Goal: Task Accomplishment & Management: Use online tool/utility

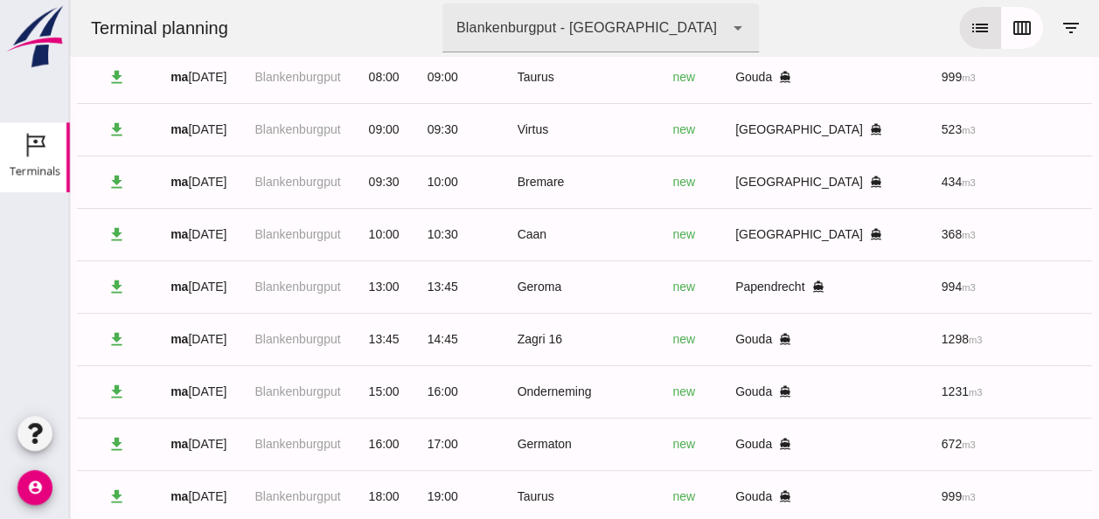
scroll to position [0, 443]
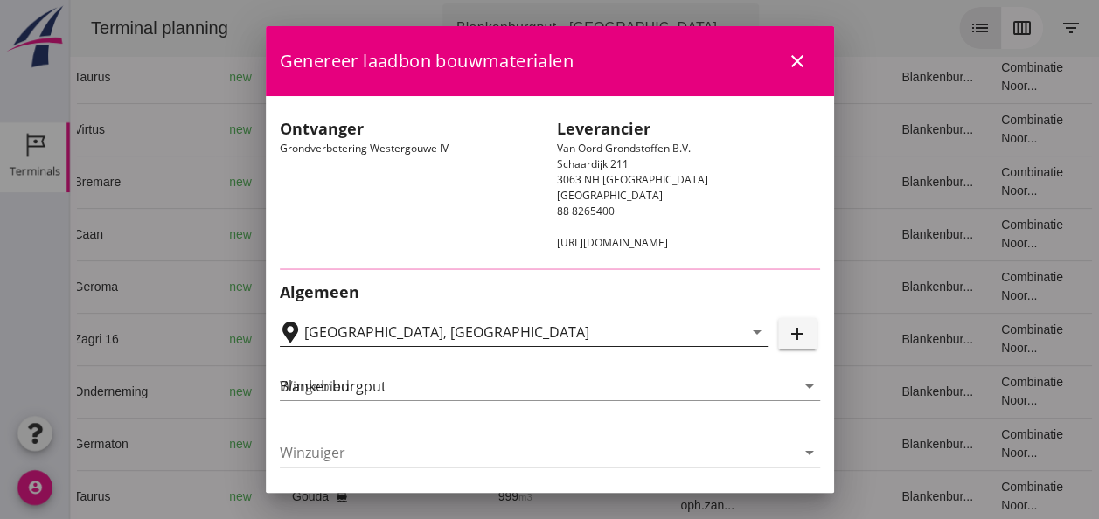
type input "Loswal Fa. J. Bos&Zonen, [GEOGRAPHIC_DATA]"
type input "Onderneming"
type input "[PERSON_NAME]"
type input "1231"
type input "Ontzilt oph.zand [75] (6120)"
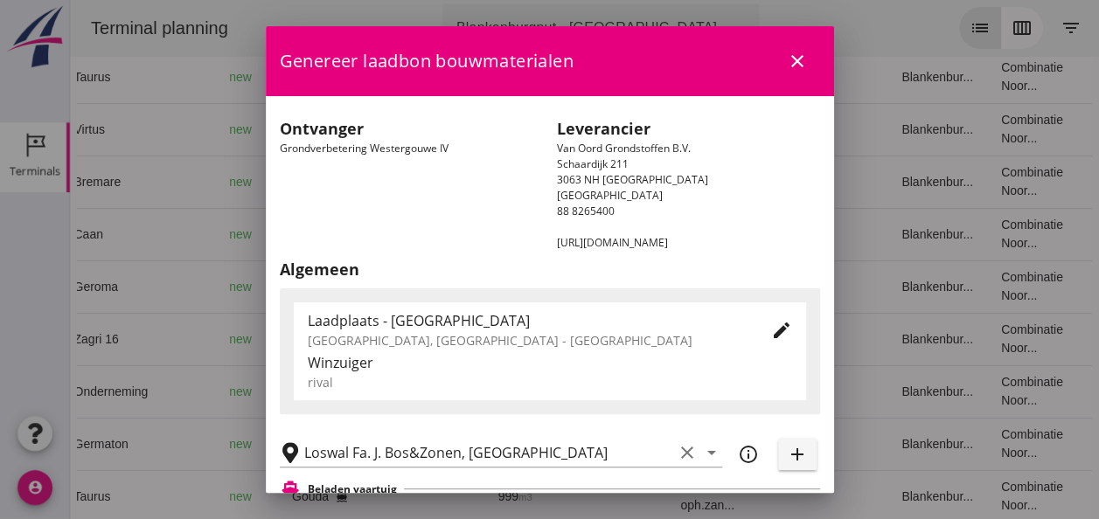
scroll to position [262, 0]
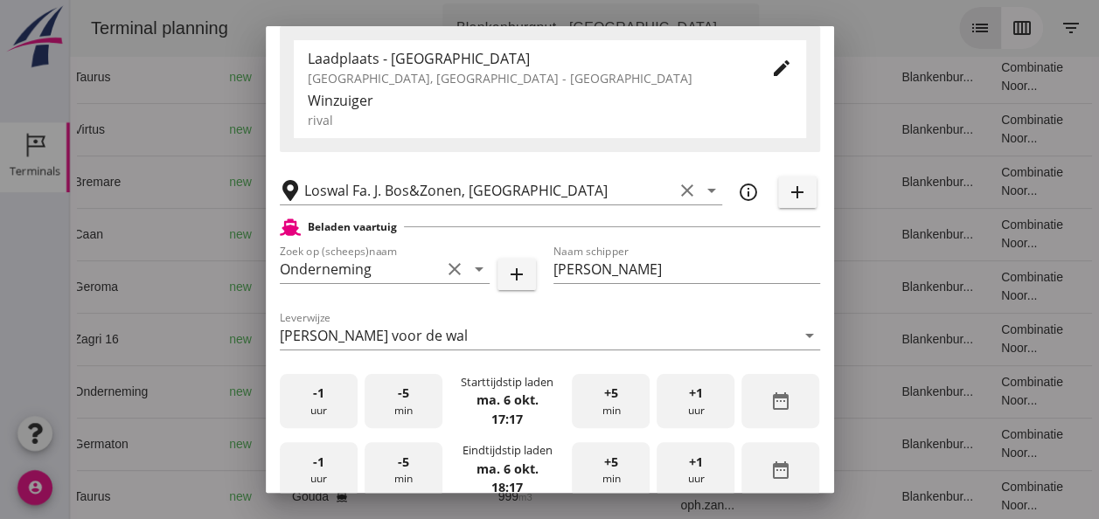
click at [323, 403] on div "-1 uur" at bounding box center [319, 401] width 78 height 55
click at [397, 406] on div "-5 min" at bounding box center [404, 401] width 78 height 55
click at [397, 407] on div "-5 min" at bounding box center [404, 401] width 78 height 55
drag, startPoint x: 334, startPoint y: 414, endPoint x: 393, endPoint y: 408, distance: 58.8
click at [334, 413] on div "-1 uur" at bounding box center [319, 401] width 78 height 55
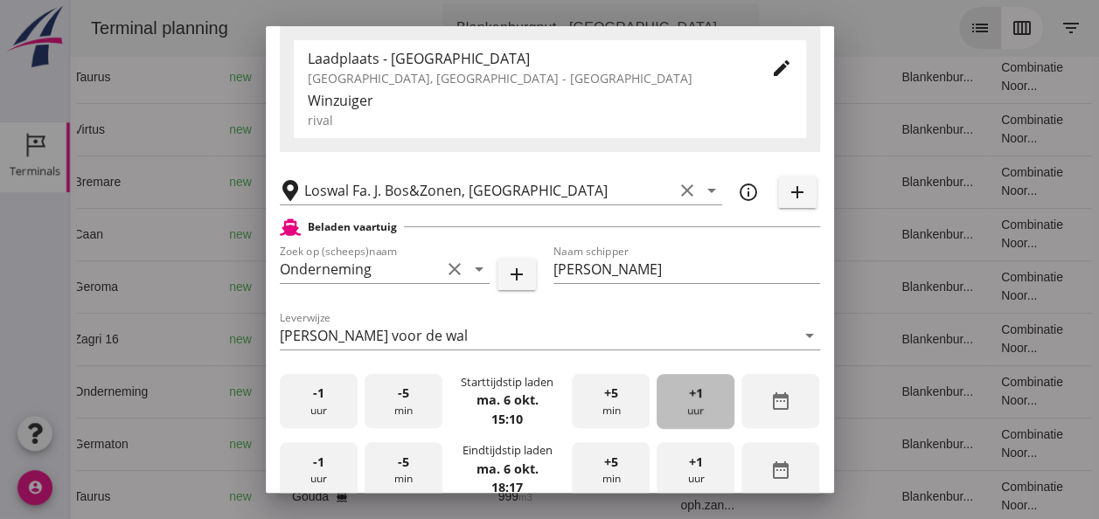
click at [694, 400] on div "+1 uur" at bounding box center [696, 401] width 78 height 55
click at [394, 404] on div "-5 min" at bounding box center [404, 401] width 78 height 55
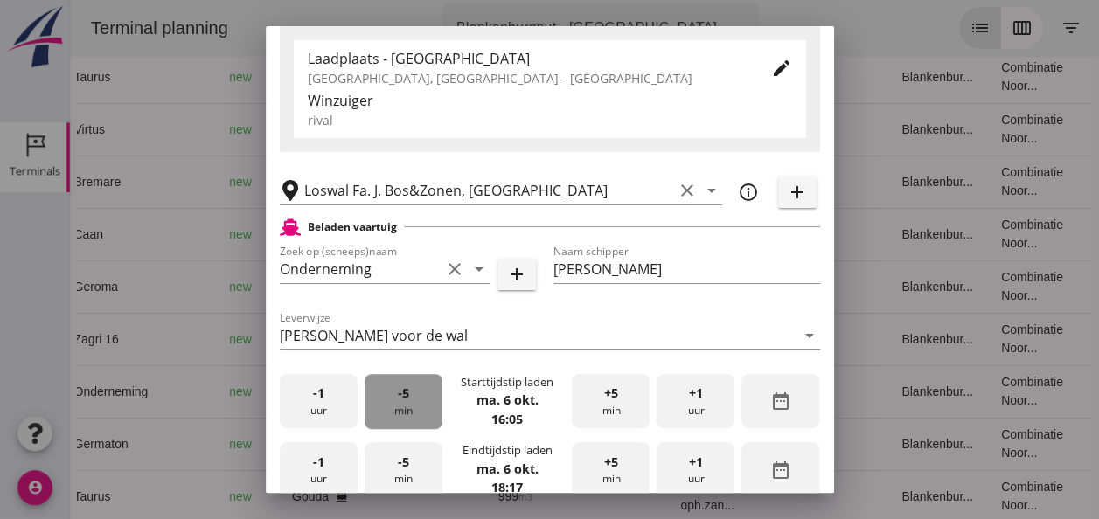
click at [395, 404] on div "-5 min" at bounding box center [404, 401] width 78 height 55
click at [399, 404] on div "-5 min" at bounding box center [404, 401] width 78 height 55
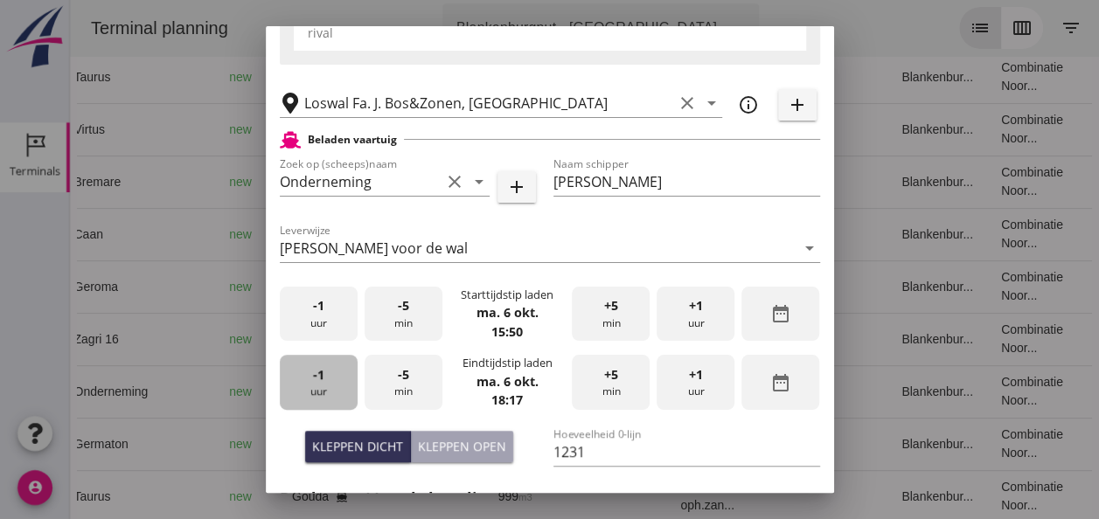
click at [325, 391] on div "-1 uur" at bounding box center [319, 382] width 78 height 55
click at [407, 398] on div "-5 min" at bounding box center [404, 382] width 78 height 55
click at [449, 458] on button "Kleppen open" at bounding box center [462, 446] width 102 height 31
type input "1003"
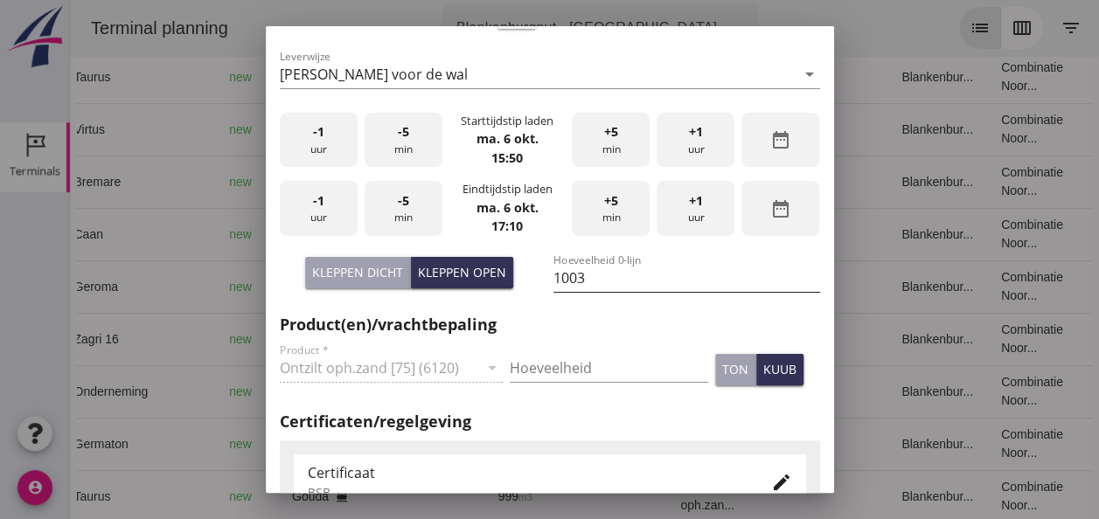
scroll to position [525, 0]
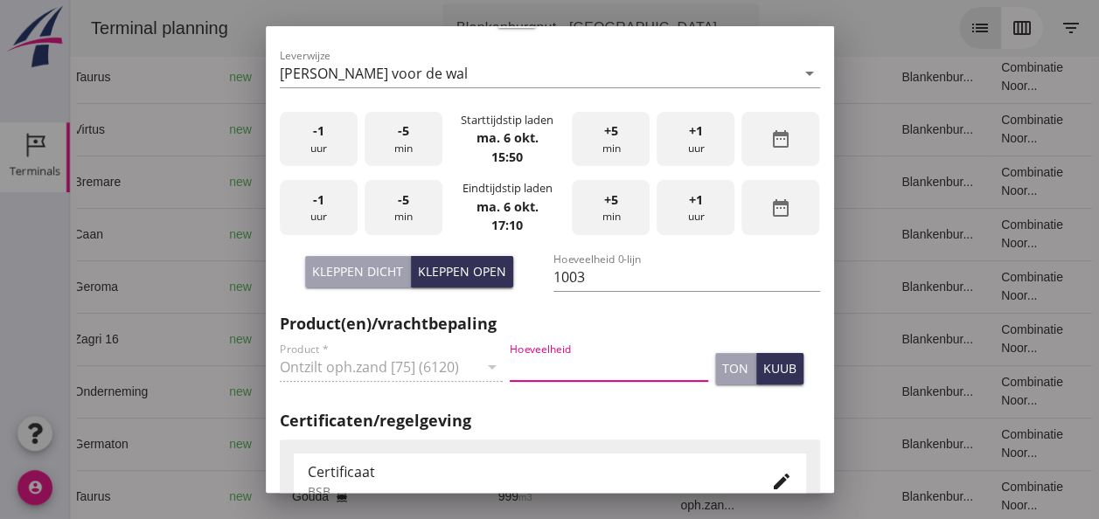
drag, startPoint x: 530, startPoint y: 370, endPoint x: 539, endPoint y: 372, distance: 9.1
click at [530, 372] on input "Hoeveelheid" at bounding box center [609, 367] width 198 height 28
type input "1003"
click at [763, 368] on div "kuub" at bounding box center [779, 368] width 33 height 18
drag, startPoint x: 773, startPoint y: 479, endPoint x: 768, endPoint y: 446, distance: 33.6
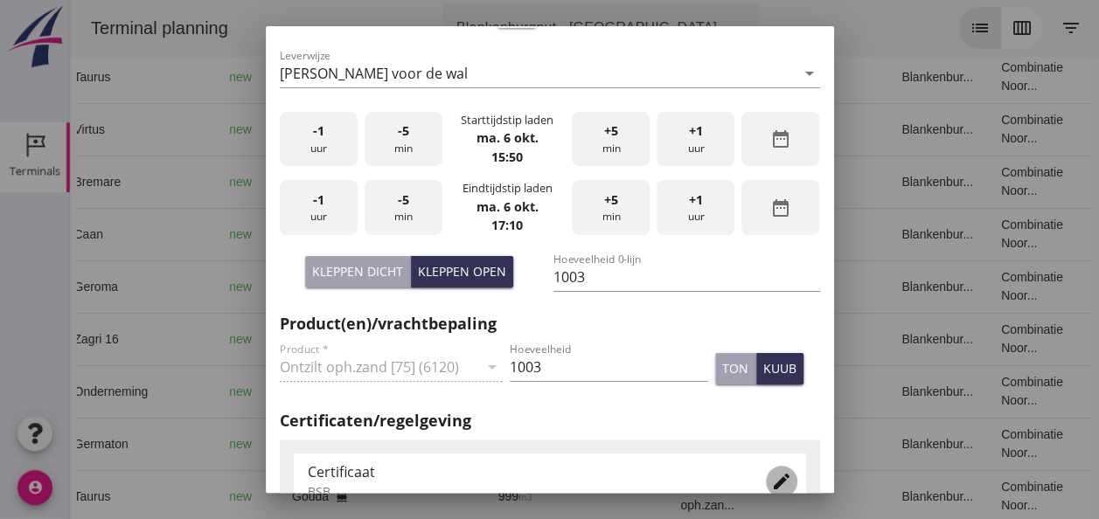
click at [773, 477] on icon "edit" at bounding box center [781, 481] width 21 height 21
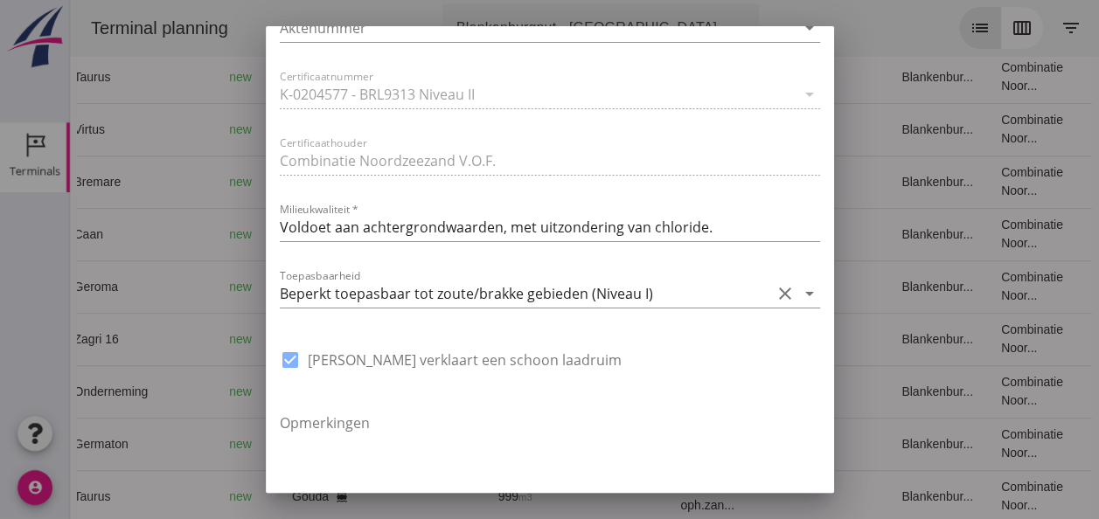
scroll to position [1224, 0]
click at [799, 290] on icon "arrow_drop_down" at bounding box center [809, 292] width 21 height 21
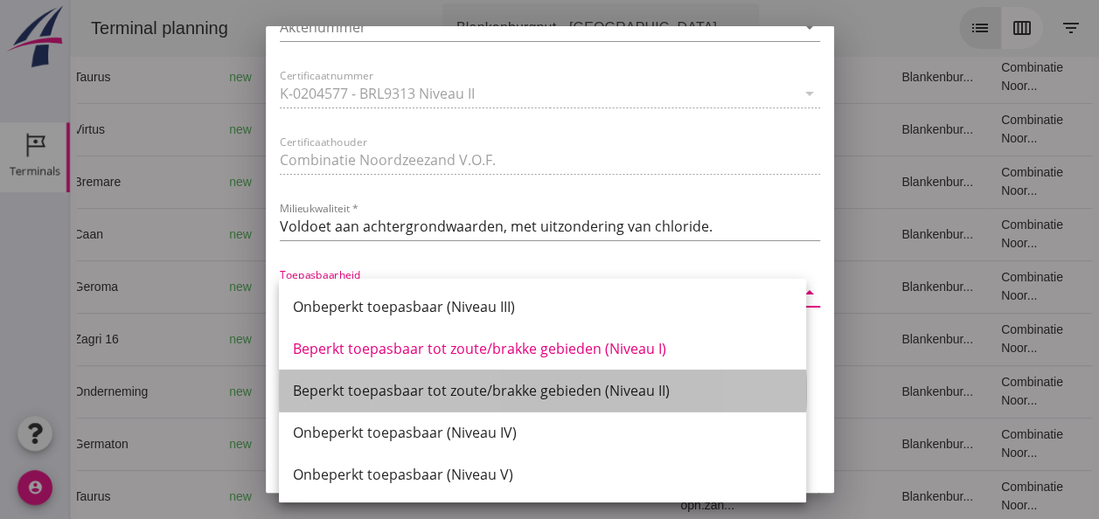
click at [642, 391] on div "Beperkt toepasbaar tot zoute/brakke gebieden (Niveau II)" at bounding box center [542, 390] width 499 height 21
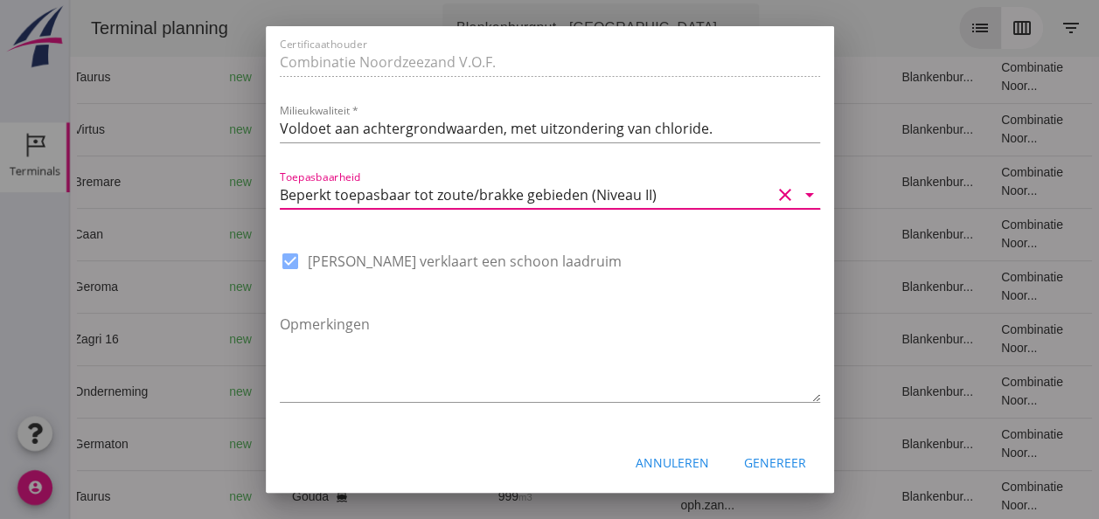
scroll to position [1325, 0]
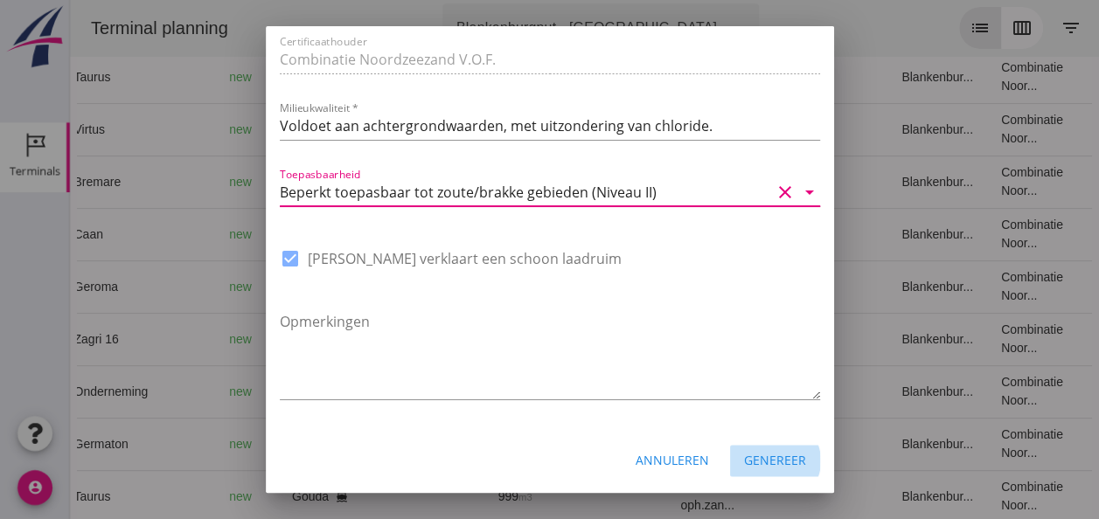
click at [753, 459] on div "Genereer" at bounding box center [775, 460] width 62 height 18
